Goal: Find specific page/section: Find specific page/section

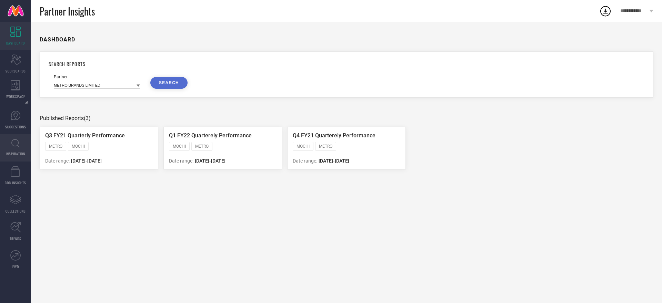
click at [16, 145] on icon at bounding box center [15, 143] width 8 height 9
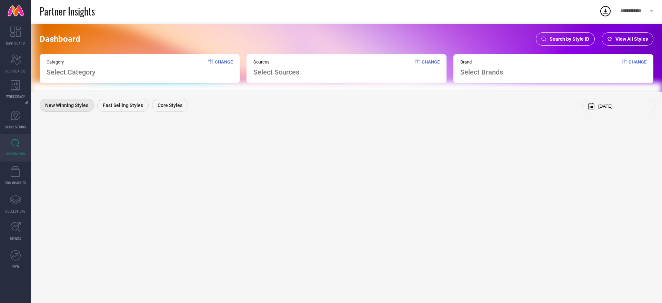
click at [546, 36] on div "Search by Style ID" at bounding box center [564, 38] width 59 height 13
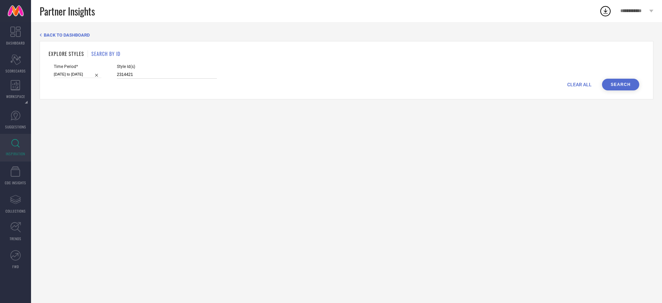
click at [154, 71] on input "2314421" at bounding box center [167, 75] width 100 height 8
paste input "2067556"
type input "22067556"
click at [622, 86] on button "Search" at bounding box center [620, 85] width 37 height 12
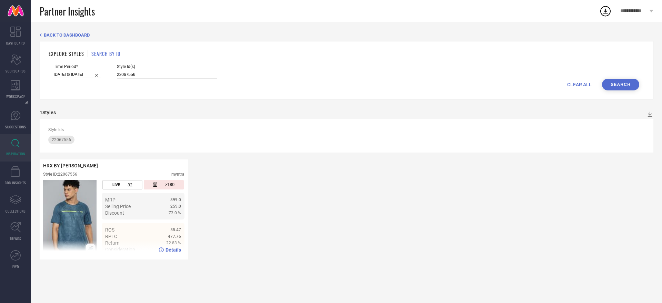
click at [172, 232] on span "55.47" at bounding box center [175, 229] width 11 height 5
click at [261, 222] on div "HRX BY [PERSON_NAME] Style ID: 22067556 myntra LIVE 32 >180 MRP 899.0 Selling P…" at bounding box center [346, 209] width 613 height 100
